Goal: Information Seeking & Learning: Learn about a topic

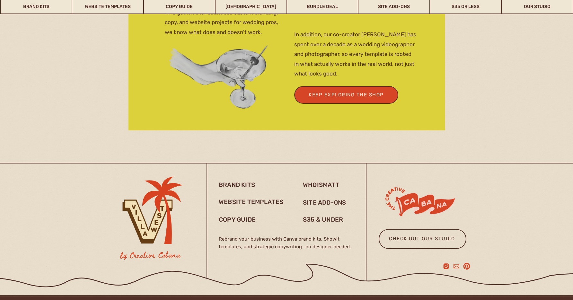
scroll to position [2251, 0]
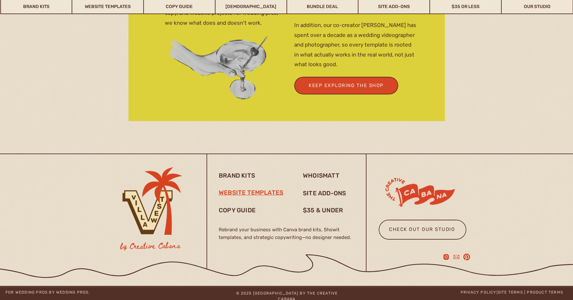
click at [264, 193] on h3 "website templates" at bounding box center [253, 193] width 68 height 9
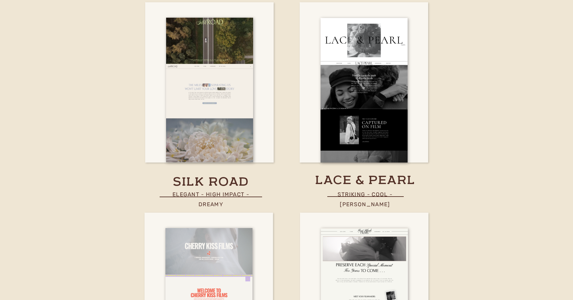
scroll to position [2143, 0]
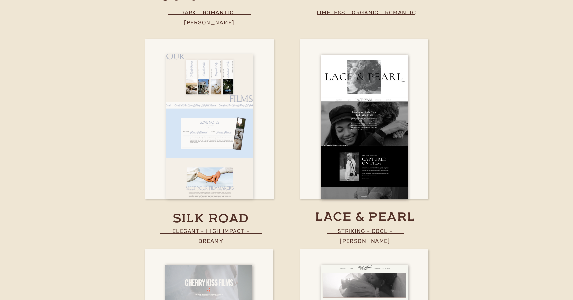
click at [216, 162] on div at bounding box center [209, 126] width 87 height 144
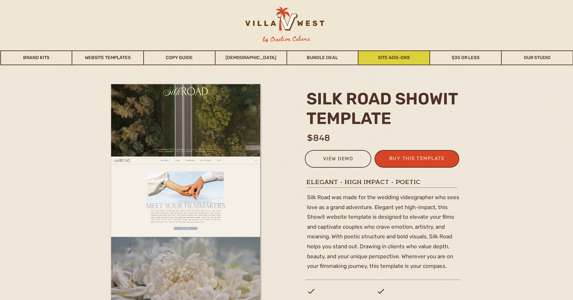
click at [411, 59] on link "Site Add-Ons" at bounding box center [393, 57] width 71 height 15
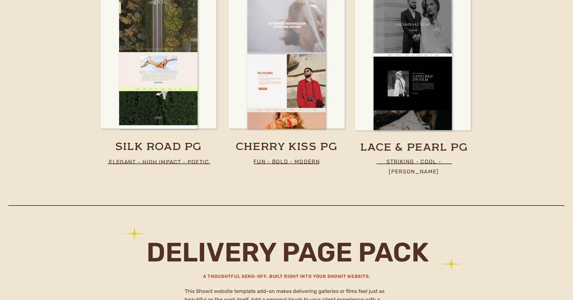
scroll to position [3351, 0]
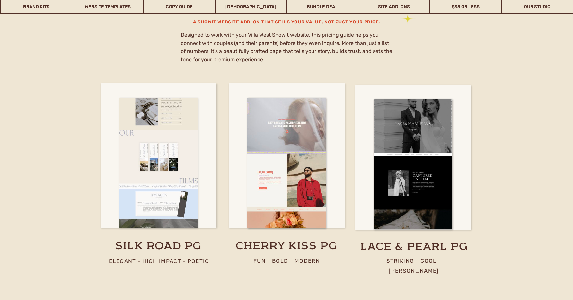
click at [168, 204] on div at bounding box center [158, 163] width 78 height 130
